Goal: Task Accomplishment & Management: Use online tool/utility

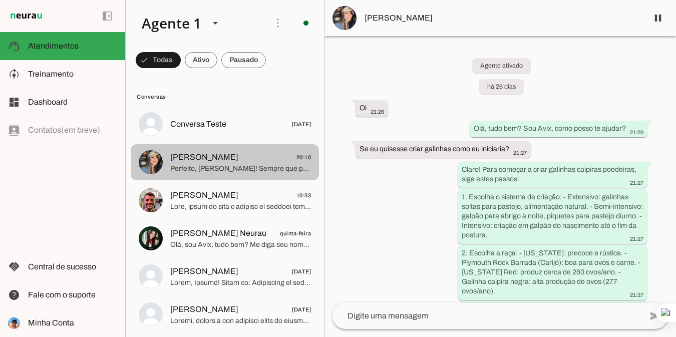
scroll to position [1600, 0]
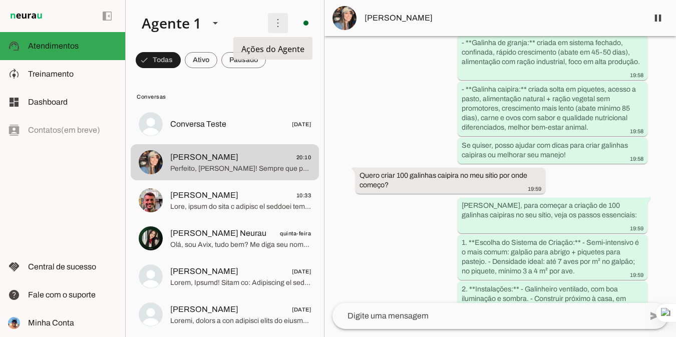
click at [271, 21] on span at bounding box center [278, 23] width 24 height 24
click at [0, 0] on slot "Ativar chats em massa" at bounding box center [0, 0] width 0 height 0
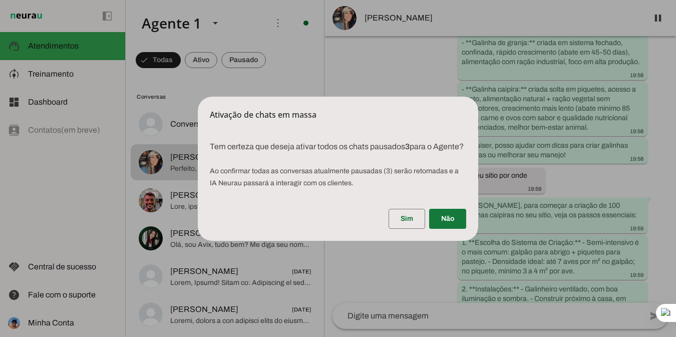
click at [447, 219] on span at bounding box center [447, 219] width 37 height 24
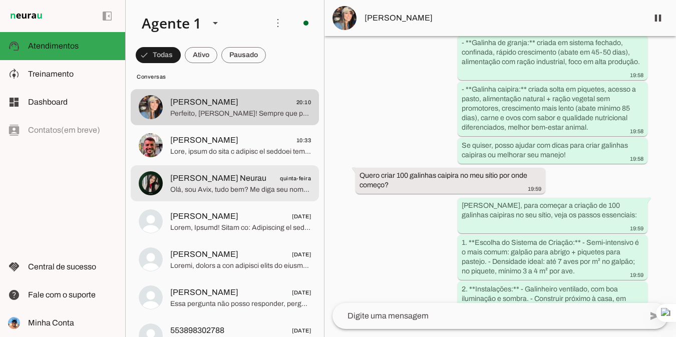
scroll to position [100, 0]
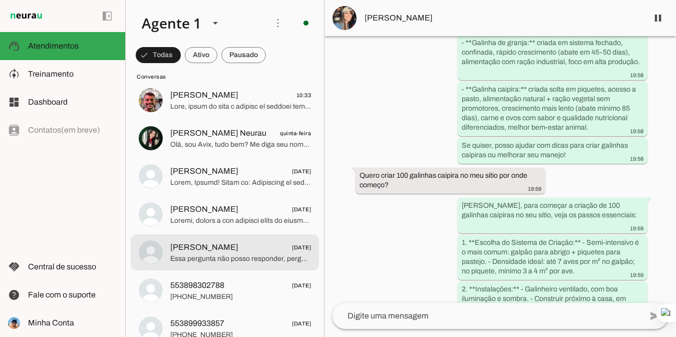
click at [234, 245] on span "[PERSON_NAME] [DATE]" at bounding box center [240, 247] width 141 height 13
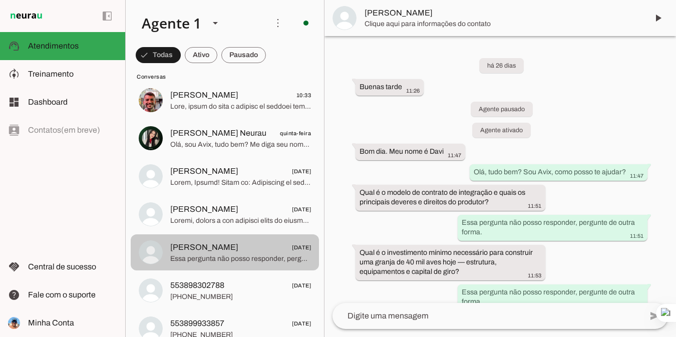
scroll to position [432, 0]
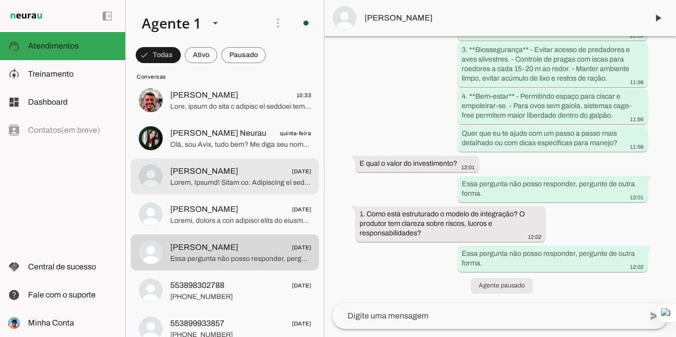
click at [227, 166] on span "[PERSON_NAME] [DATE]" at bounding box center [240, 171] width 141 height 13
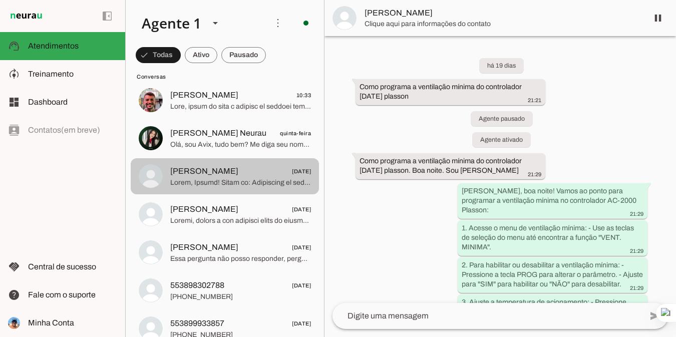
scroll to position [1230, 0]
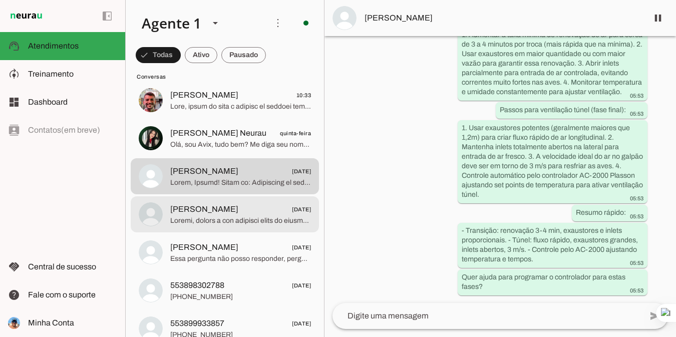
click at [241, 215] on span "[PERSON_NAME] [DATE]" at bounding box center [240, 209] width 141 height 13
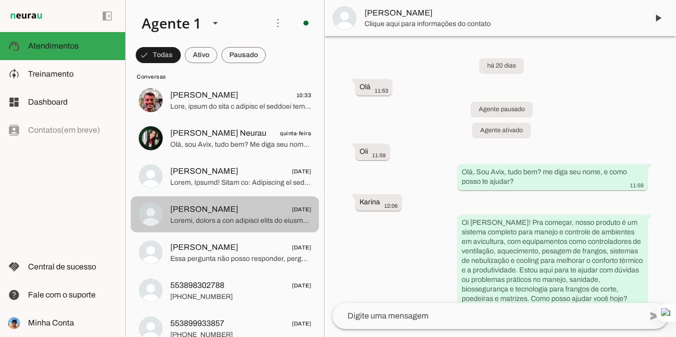
scroll to position [1316, 0]
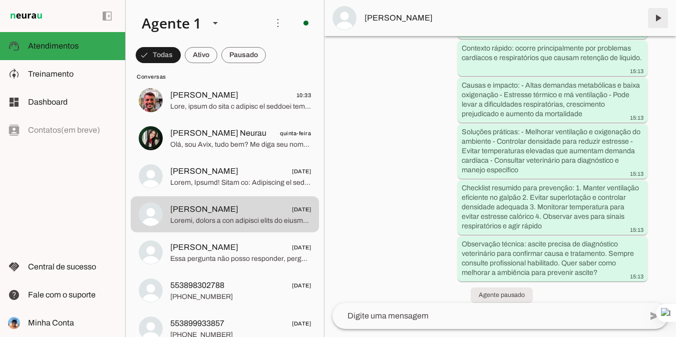
click at [656, 16] on span at bounding box center [658, 18] width 24 height 24
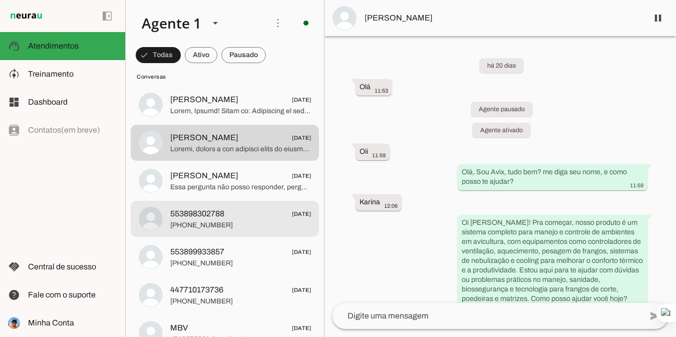
scroll to position [156, 0]
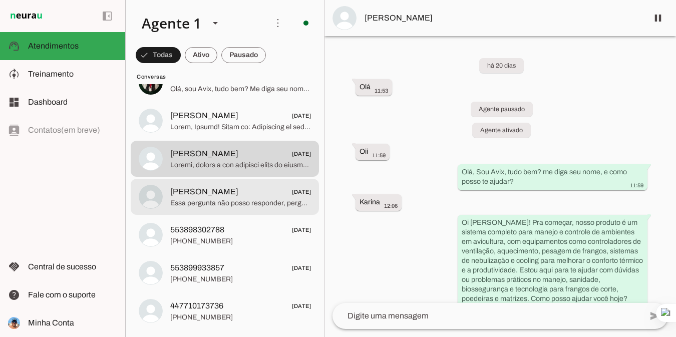
click at [224, 201] on span "Essa pergunta não posso responder, pergunte de outra forma." at bounding box center [240, 203] width 141 height 10
